Goal: Task Accomplishment & Management: Use online tool/utility

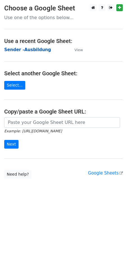
click at [35, 49] on strong "Sender -Ausbildung" at bounding box center [27, 49] width 47 height 5
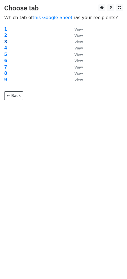
click at [4, 40] on strong "3" at bounding box center [5, 41] width 3 height 5
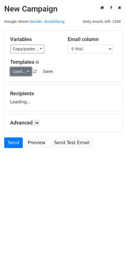
click at [24, 70] on link "Load..." at bounding box center [21, 71] width 22 height 9
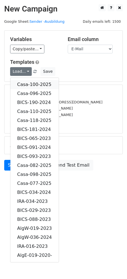
click at [32, 83] on link "Casa-100-2025" at bounding box center [34, 84] width 48 height 9
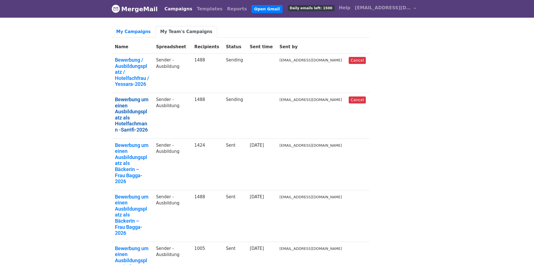
click at [124, 99] on link "Bewerbung um einen Ausbildungsplatz als Hotelfachmann -Sarrifi-2026" at bounding box center [132, 115] width 35 height 36
click at [136, 66] on link "Bewerbung / Ausbildungsplatz / Hotelfachfrau / Yessara-2026" at bounding box center [132, 72] width 35 height 30
click at [134, 31] on link "My Campaigns" at bounding box center [134, 32] width 44 height 12
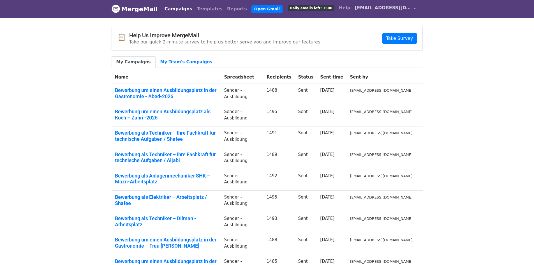
click at [407, 8] on span "[EMAIL_ADDRESS][DOMAIN_NAME]" at bounding box center [383, 7] width 56 height 7
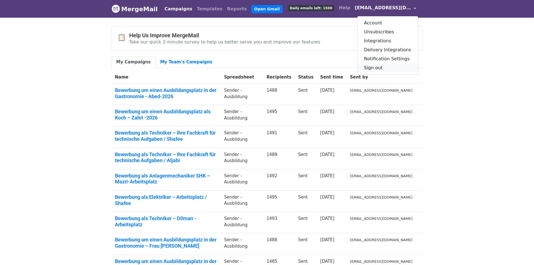
click at [375, 70] on link "Sign out" at bounding box center [388, 67] width 61 height 9
